Goal: Check status: Check status

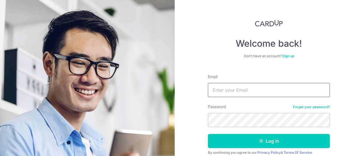
type input "[DOMAIN_NAME][EMAIL_ADDRESS][DOMAIN_NAME]"
click at [246, 139] on button "Log in" at bounding box center [269, 141] width 122 height 14
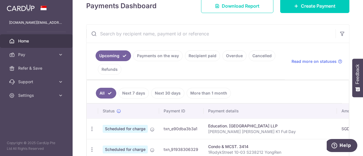
scroll to position [142, 0]
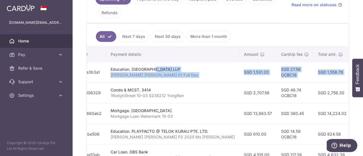
drag, startPoint x: 295, startPoint y: 71, endPoint x: 328, endPoint y: 76, distance: 33.2
click at [344, 75] on tr "Update payment Cancel payment Scheduled for charge txn_e90dba3b3a1 Education. B…" at bounding box center [227, 72] width 476 height 21
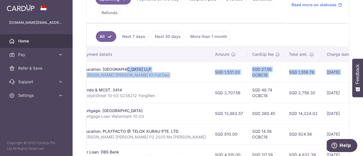
click at [285, 76] on td "SGD 1,558.76" at bounding box center [304, 72] width 38 height 21
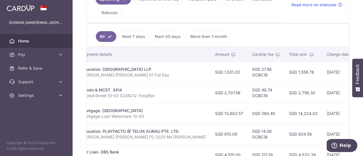
click at [164, 75] on p "Felicia Yong Qi Chen K1 Full Day" at bounding box center [144, 75] width 124 height 6
drag, startPoint x: 141, startPoint y: 69, endPoint x: 96, endPoint y: 66, distance: 44.9
click at [96, 67] on div "Education. Blossom Creative Centre LLP" at bounding box center [144, 70] width 124 height 6
